Goal: Task Accomplishment & Management: Use online tool/utility

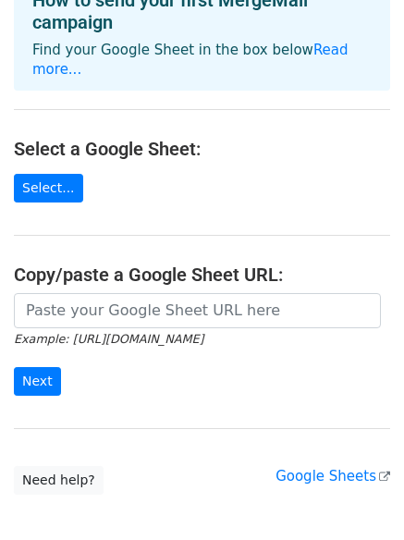
scroll to position [118, 0]
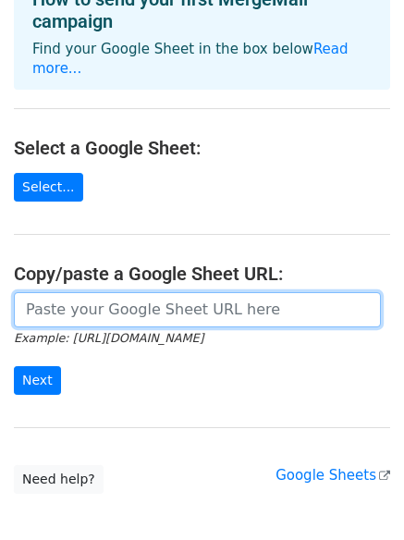
click at [197, 292] on input "url" at bounding box center [197, 309] width 367 height 35
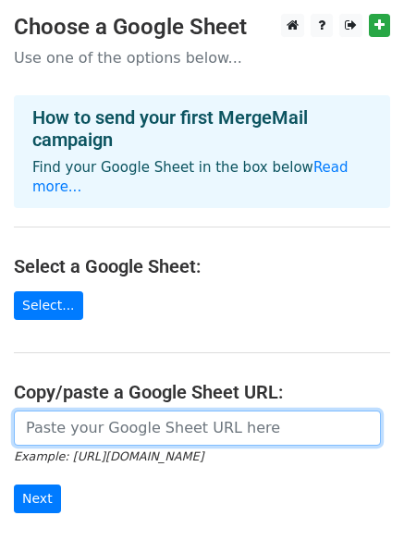
click at [106, 411] on input "url" at bounding box center [197, 428] width 367 height 35
click at [81, 411] on input "url" at bounding box center [197, 428] width 367 height 35
paste input "https://docs.google.com/spreadsheets/d/1nUTtl27RJx_6tUvhP-W9-mLxKvStQlg2Memocp1…"
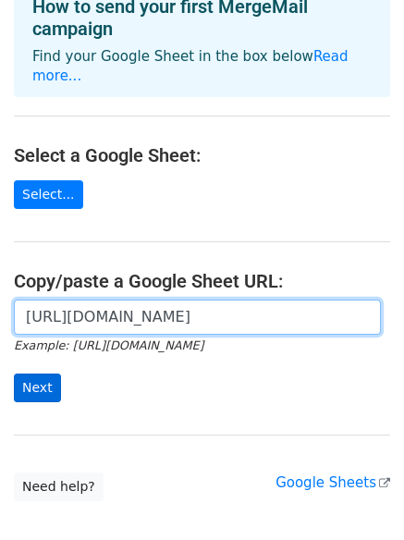
type input "https://docs.google.com/spreadsheets/d/1nUTtl27RJx_6tUvhP-W9-mLxKvStQlg2Memocp1…"
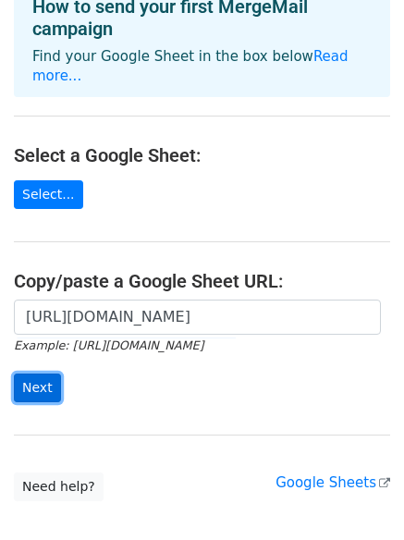
scroll to position [0, 0]
click at [45, 374] on input "Next" at bounding box center [37, 388] width 47 height 29
